Goal: Navigation & Orientation: Find specific page/section

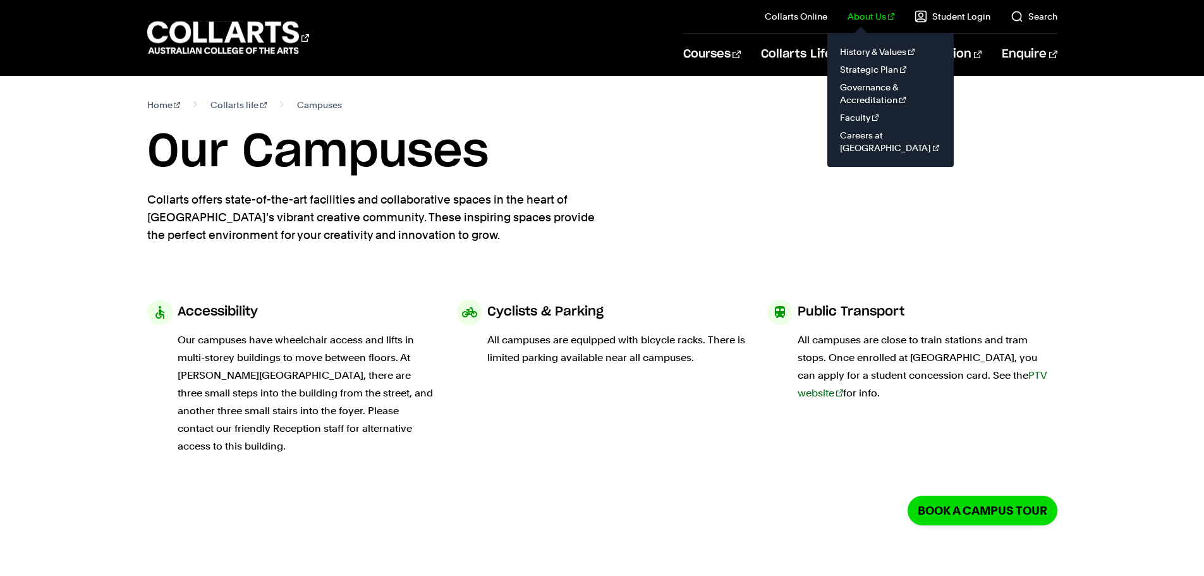
click at [881, 27] on il "About Us History & Values Strategic Plan Governance & Accreditation Faculty Car…" at bounding box center [860, 16] width 67 height 33
click at [881, 21] on link "About Us" at bounding box center [870, 16] width 47 height 13
